Goal: Navigation & Orientation: Go to known website

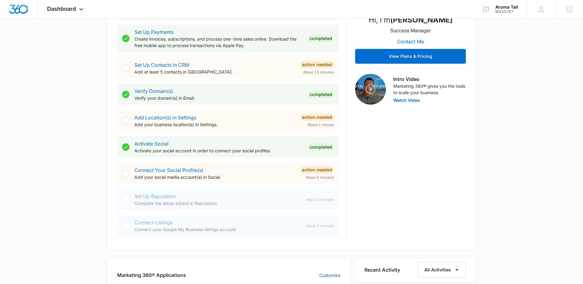
scroll to position [277, 0]
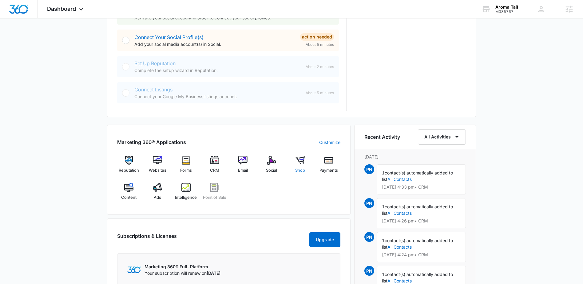
click at [303, 159] on img at bounding box center [299, 159] width 9 height 9
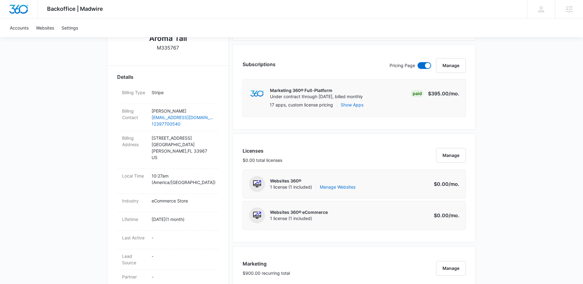
scroll to position [163, 0]
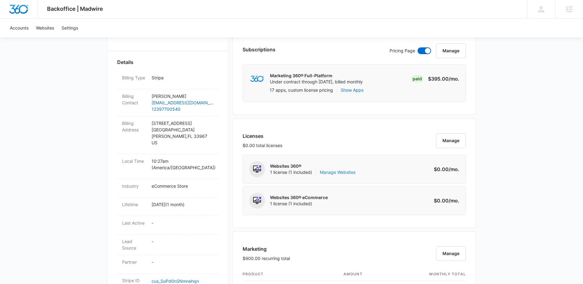
click at [350, 171] on link "Manage Websites" at bounding box center [338, 172] width 36 height 6
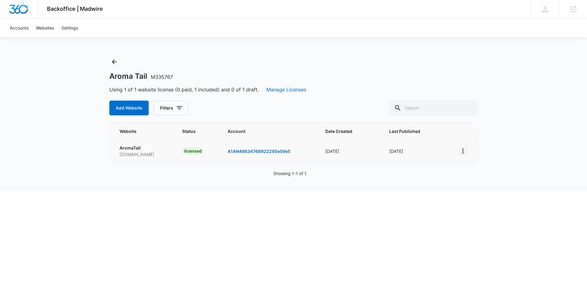
click at [462, 152] on icon "View More" at bounding box center [462, 150] width 7 height 7
click at [475, 187] on link "Visit Website" at bounding box center [479, 186] width 26 height 5
